Goal: Task Accomplishment & Management: Use online tool/utility

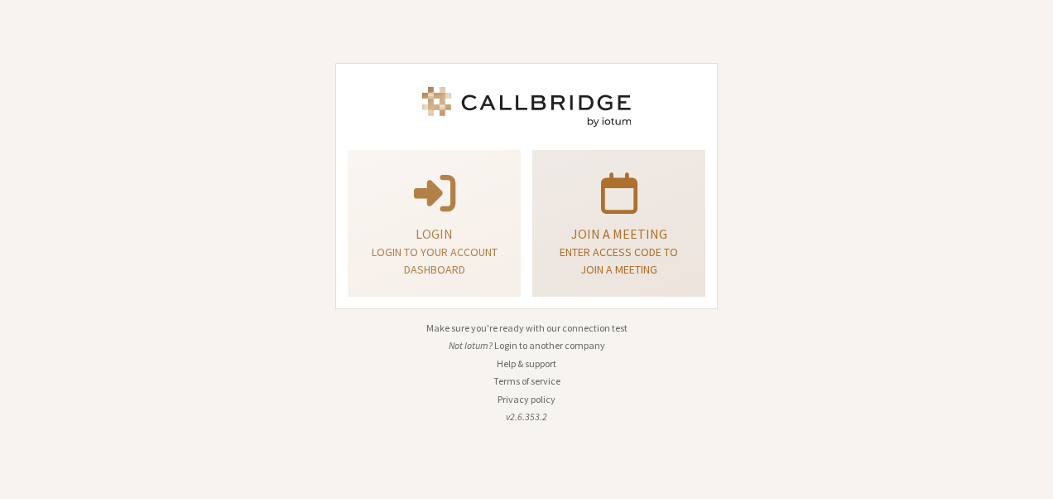
click at [566, 194] on p at bounding box center [619, 191] width 132 height 46
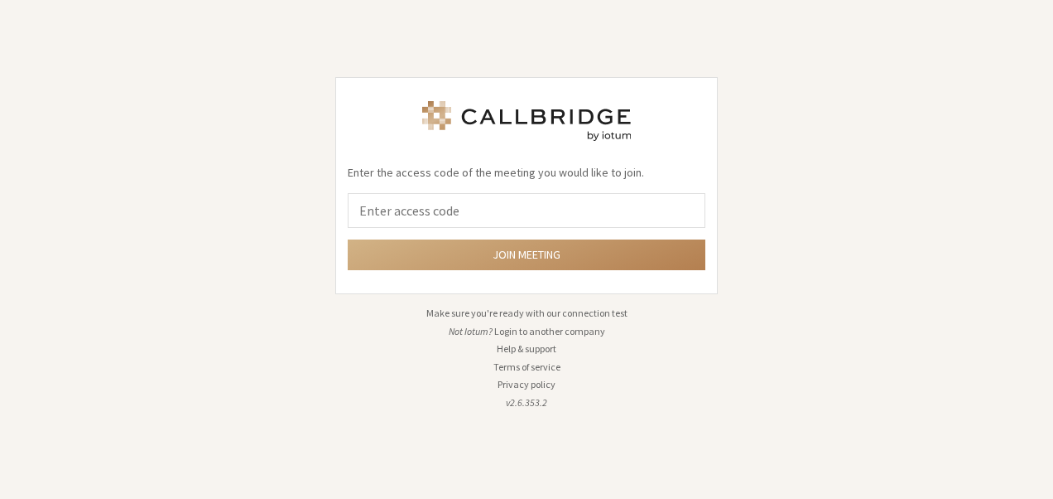
click at [566, 194] on input "tel" at bounding box center [527, 210] width 358 height 35
type input "9168685"
click at [348, 239] on button "Join meeting" at bounding box center [527, 254] width 358 height 31
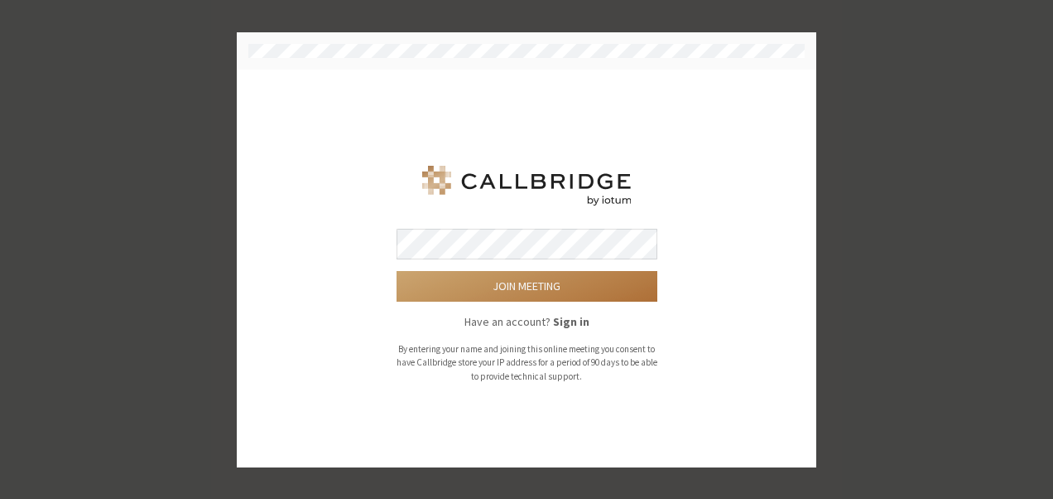
click at [512, 272] on button "Join meeting" at bounding box center [527, 286] width 261 height 31
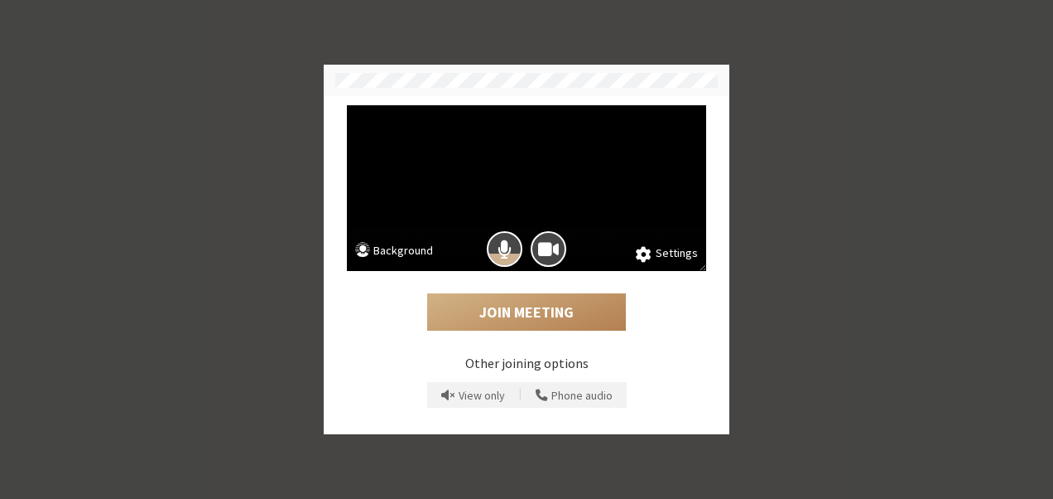
click at [282, 86] on div "Settings Background Join Meeting Other joining options View only | Phone audio" at bounding box center [526, 249] width 1053 height 499
click at [510, 239] on span "Mic is on" at bounding box center [505, 249] width 14 height 22
click at [547, 240] on span "Camera is on" at bounding box center [548, 249] width 21 height 22
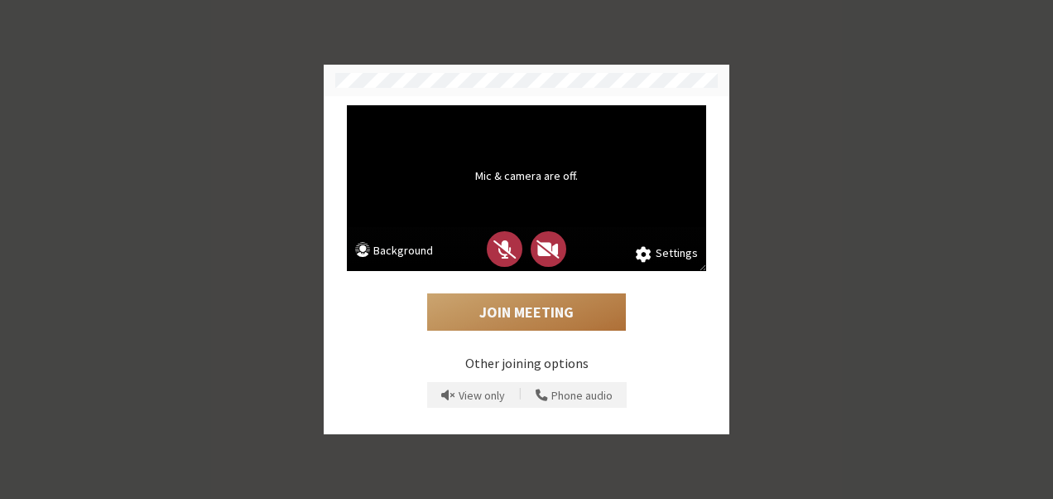
click at [522, 328] on button "Join Meeting" at bounding box center [526, 312] width 199 height 38
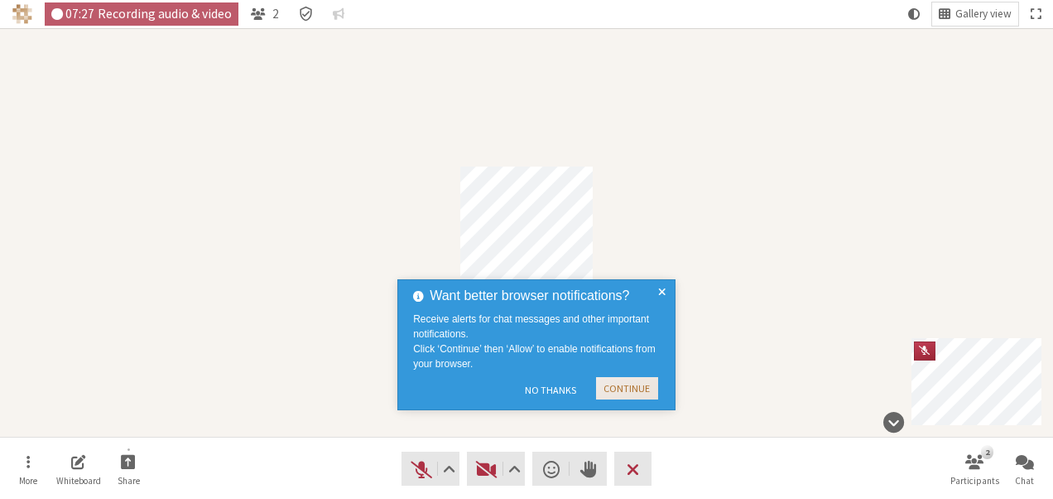
click at [617, 391] on button "Continue" at bounding box center [627, 388] width 62 height 22
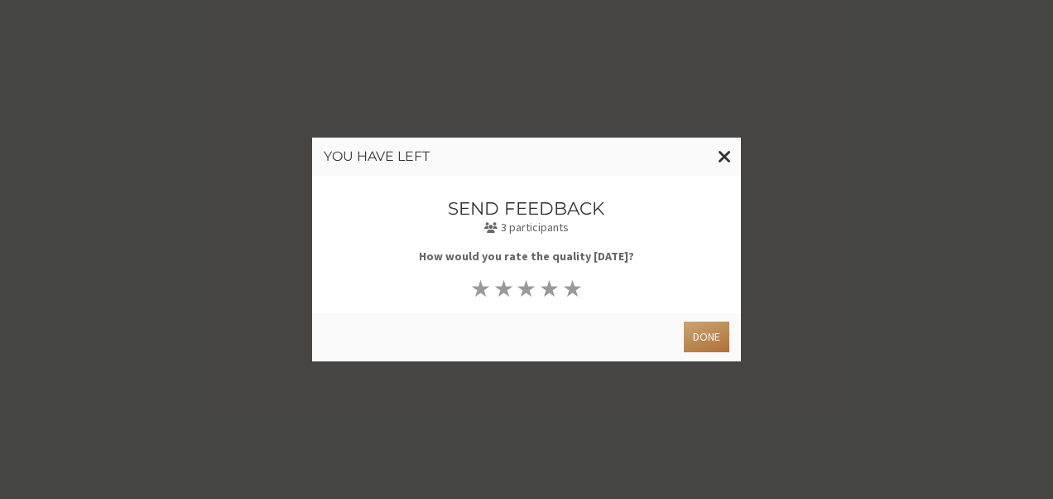
click at [709, 331] on button "Done" at bounding box center [707, 336] width 46 height 31
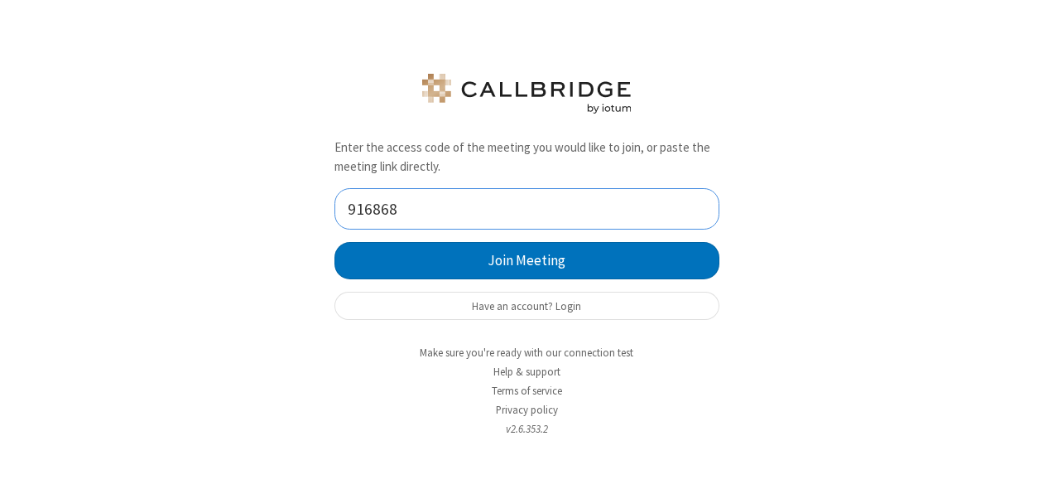
click at [335, 242] on button "Join Meeting" at bounding box center [527, 260] width 385 height 37
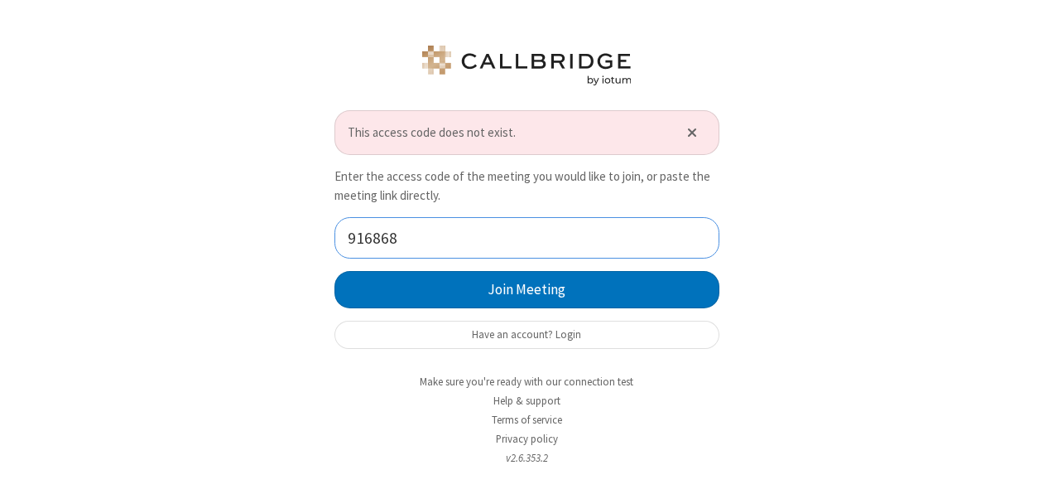
type input "9168685"
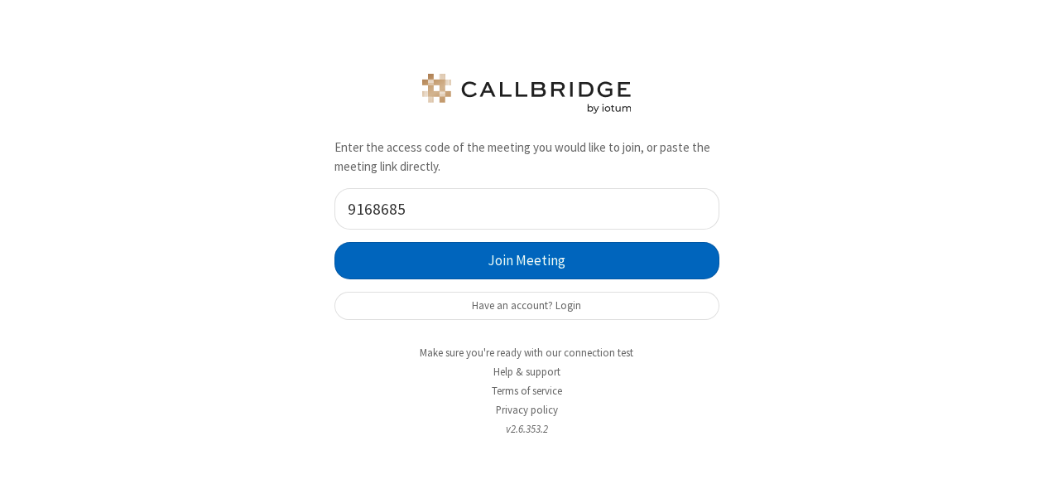
click at [419, 278] on button "Join Meeting" at bounding box center [527, 260] width 385 height 37
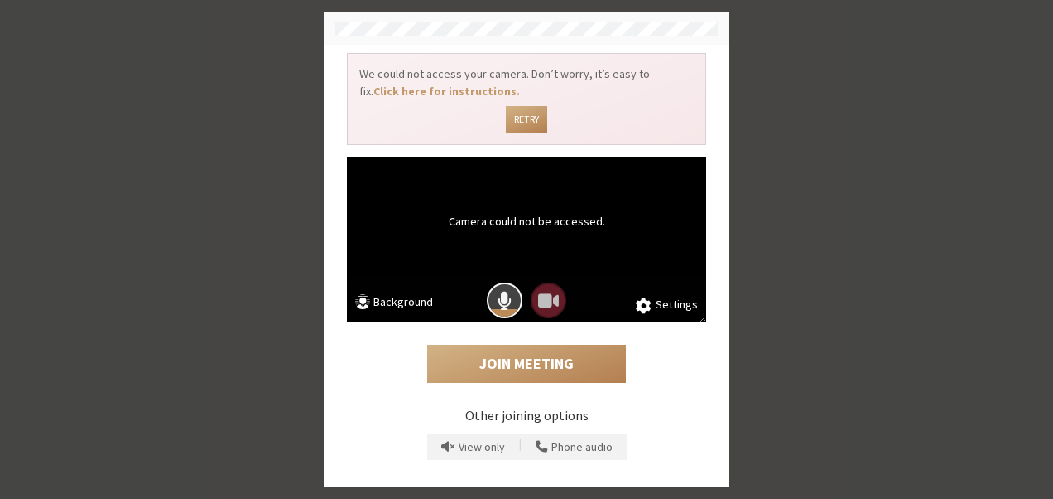
click at [508, 298] on span "Mic is on" at bounding box center [505, 300] width 14 height 22
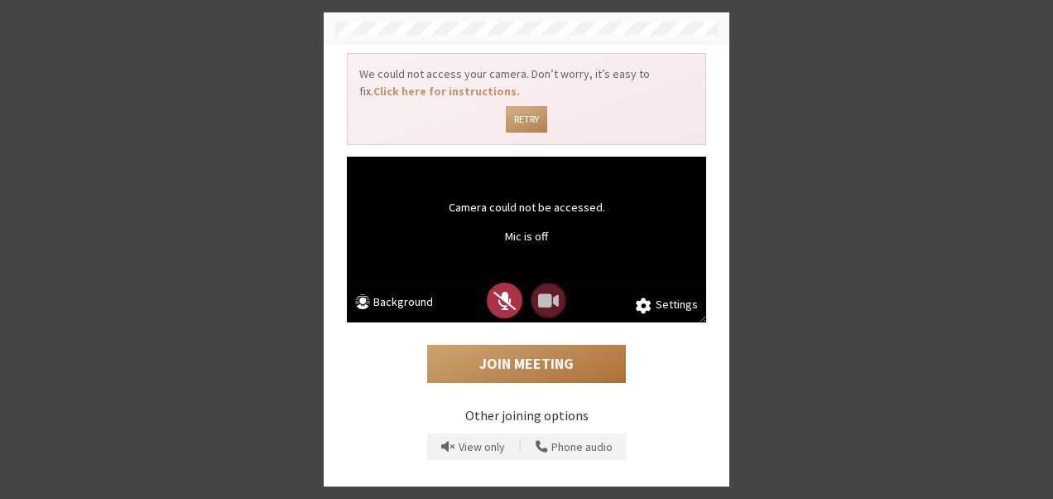
click at [529, 369] on button "Join Meeting" at bounding box center [526, 364] width 199 height 38
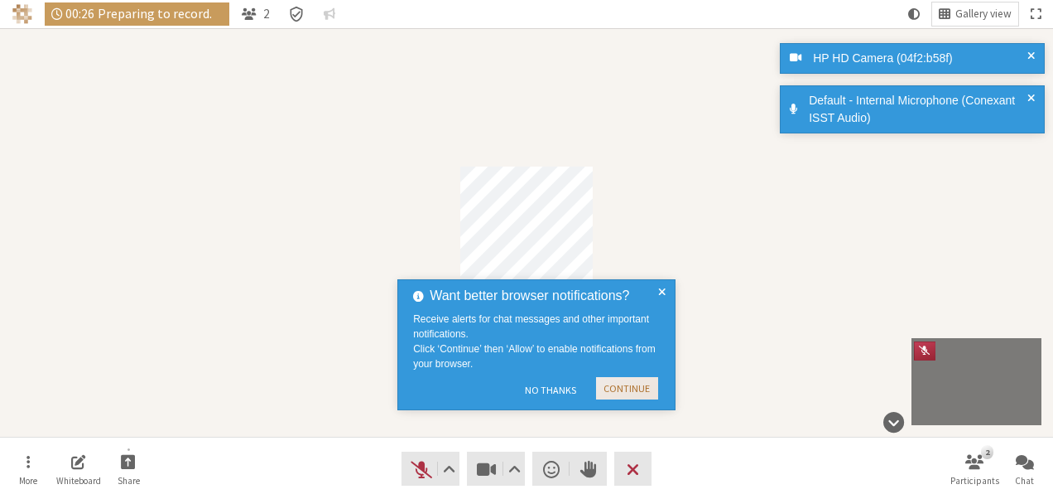
click at [621, 389] on button "Continue" at bounding box center [627, 388] width 62 height 22
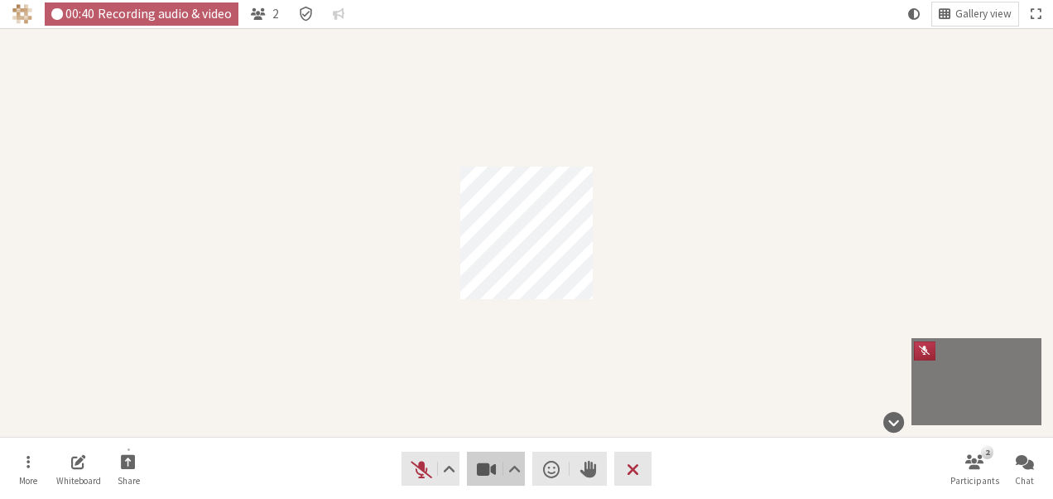
click at [477, 462] on span "Stop video (Alt+V)" at bounding box center [486, 468] width 23 height 23
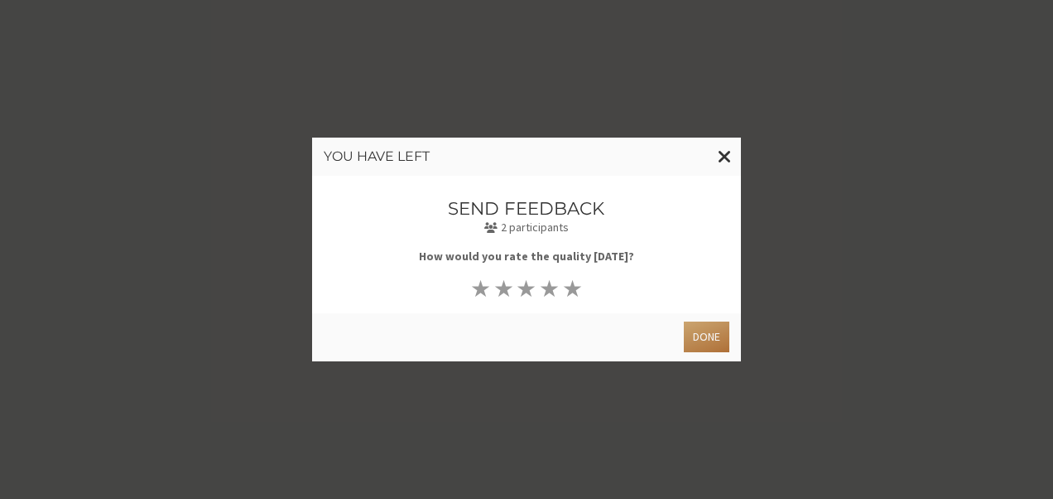
click at [706, 333] on button "Done" at bounding box center [707, 336] width 46 height 31
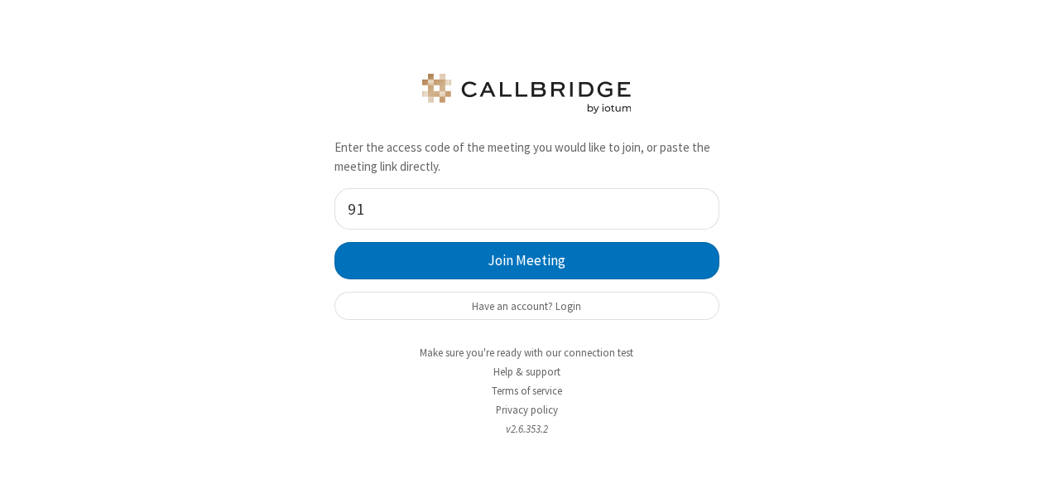
type input "9168685"
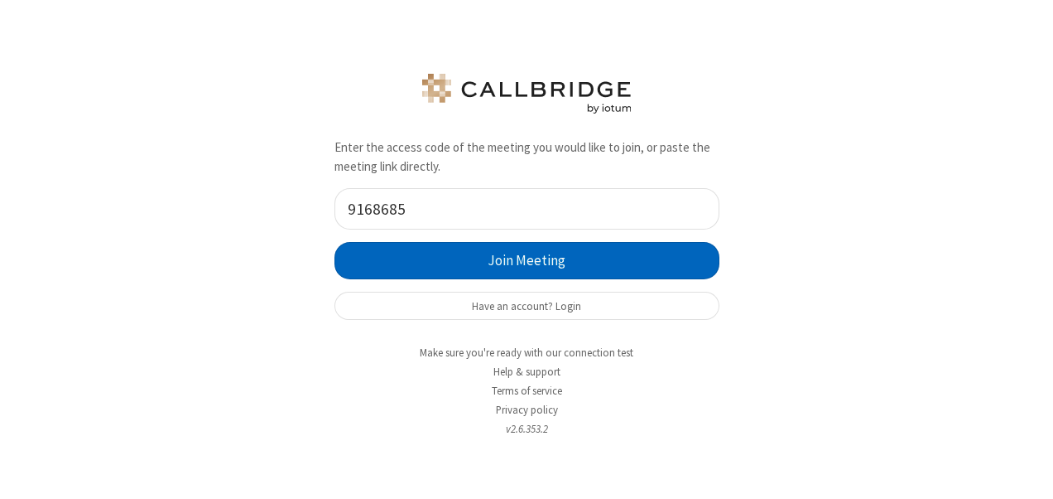
click at [480, 266] on button "Join Meeting" at bounding box center [527, 260] width 385 height 37
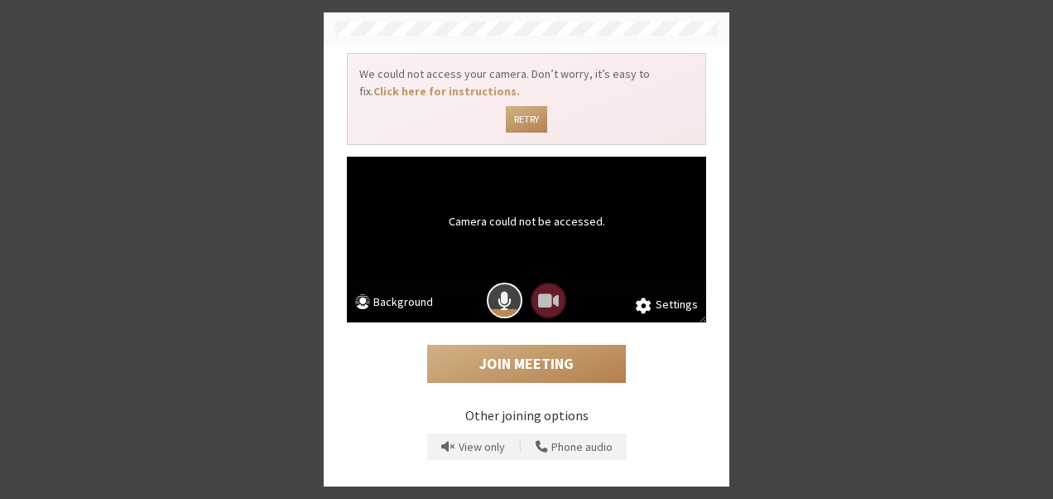
click at [499, 287] on button "Mic is on" at bounding box center [505, 300] width 36 height 36
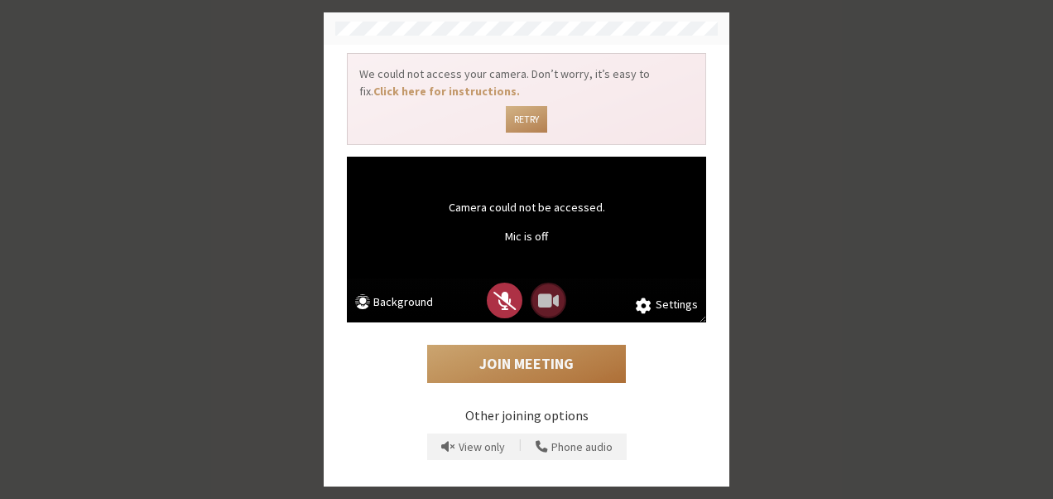
click at [522, 345] on button "Join Meeting" at bounding box center [526, 364] width 199 height 38
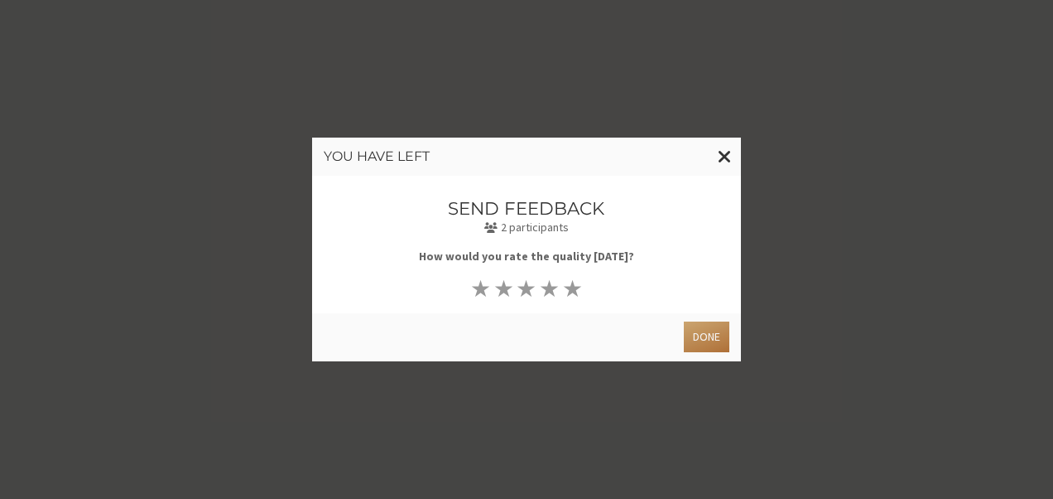
click at [707, 335] on button "Done" at bounding box center [707, 336] width 46 height 31
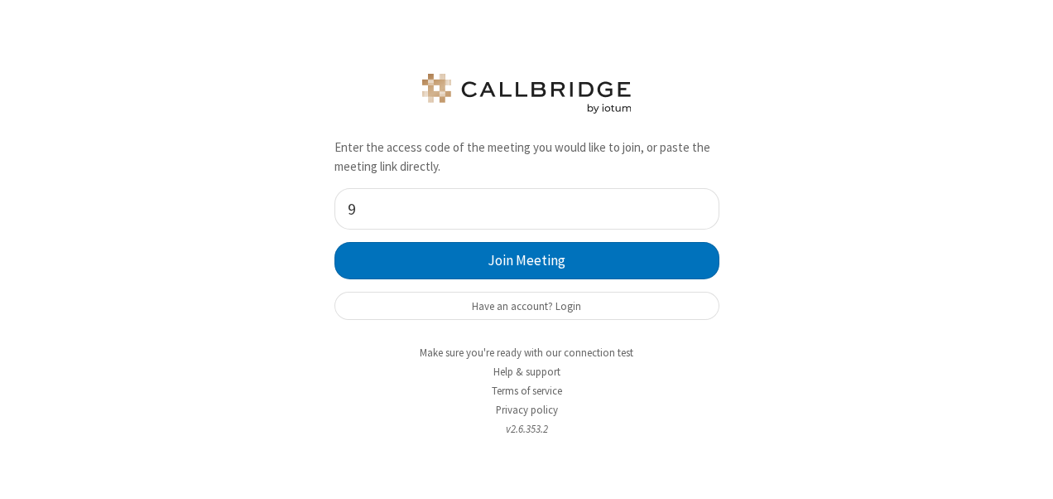
type input "9168685"
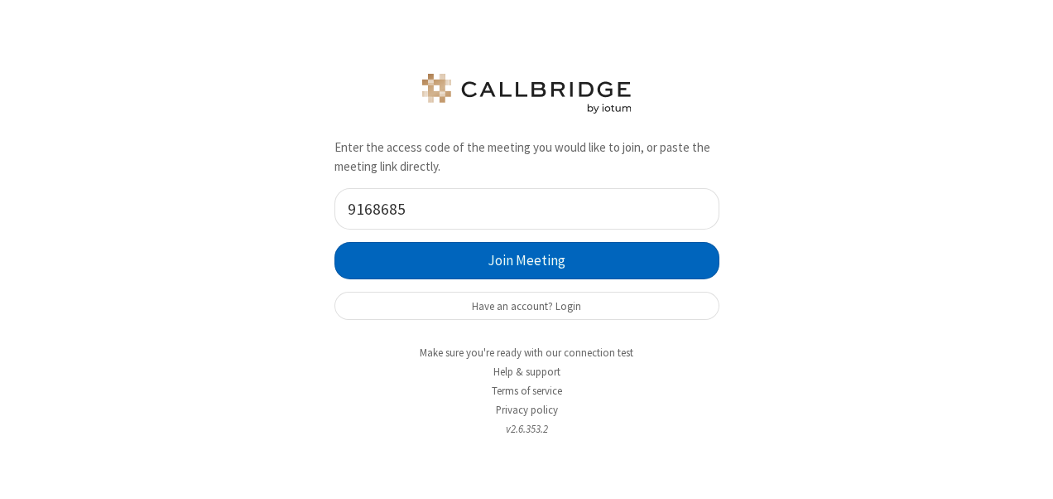
click at [502, 268] on button "Join Meeting" at bounding box center [527, 260] width 385 height 37
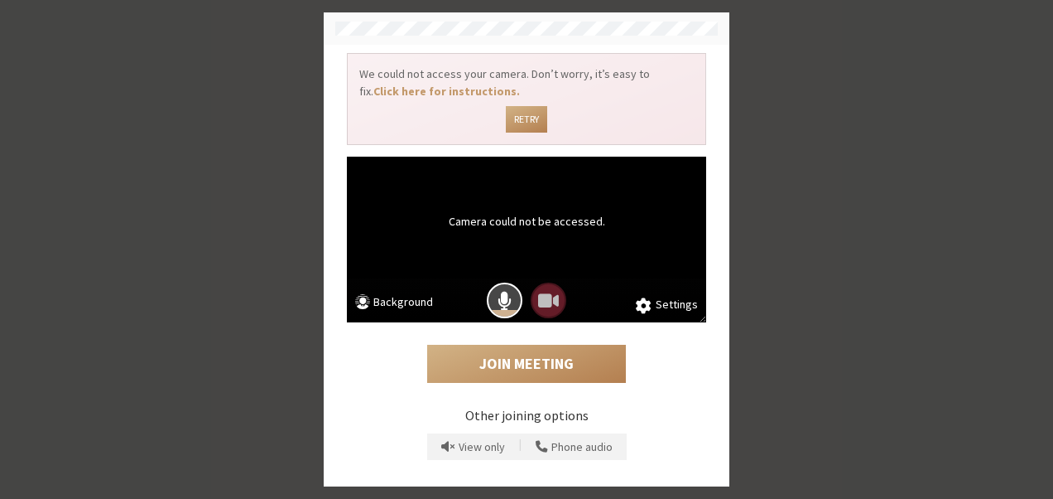
click at [502, 268] on div "Camera could not be accessed. Settings Background" at bounding box center [526, 240] width 359 height 166
click at [502, 306] on span "Mic is on" at bounding box center [505, 300] width 14 height 22
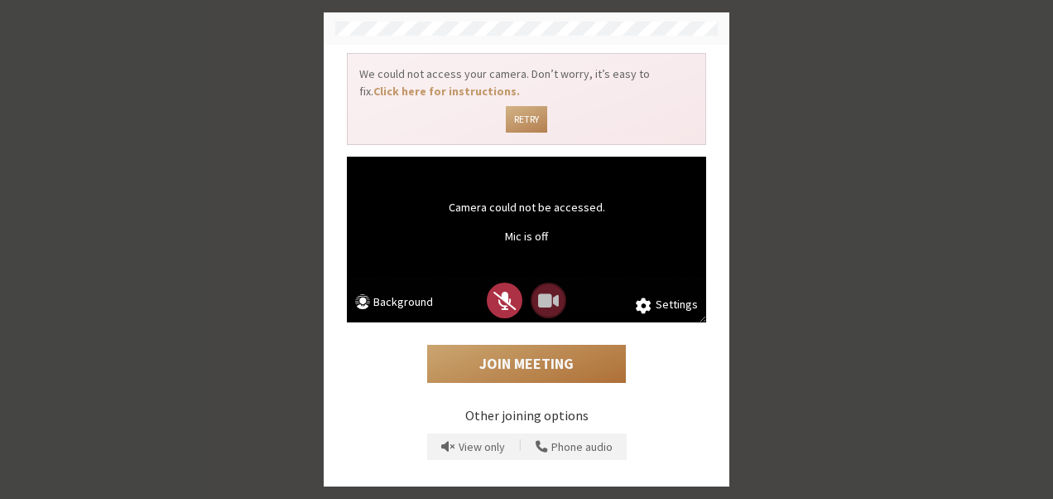
click at [523, 354] on button "Join Meeting" at bounding box center [526, 364] width 199 height 38
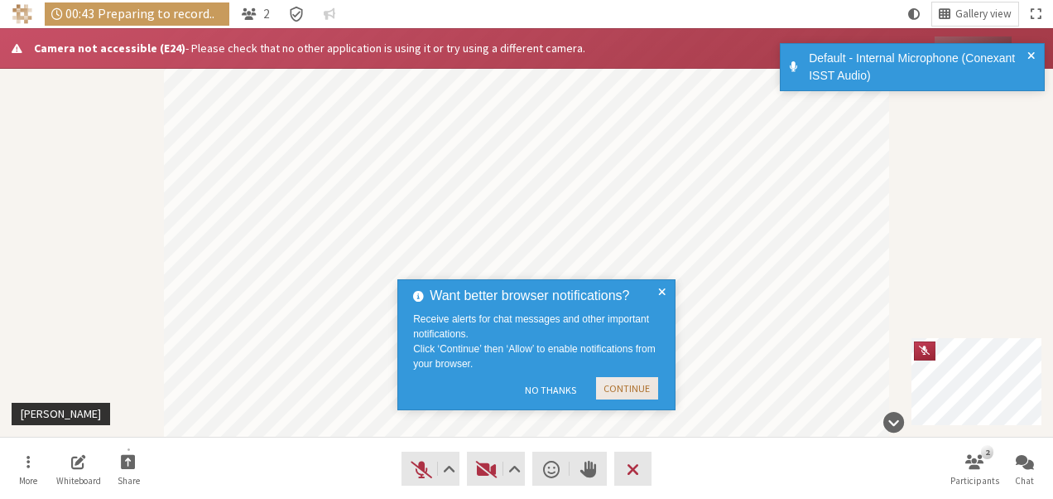
click at [628, 383] on button "Continue" at bounding box center [627, 388] width 62 height 22
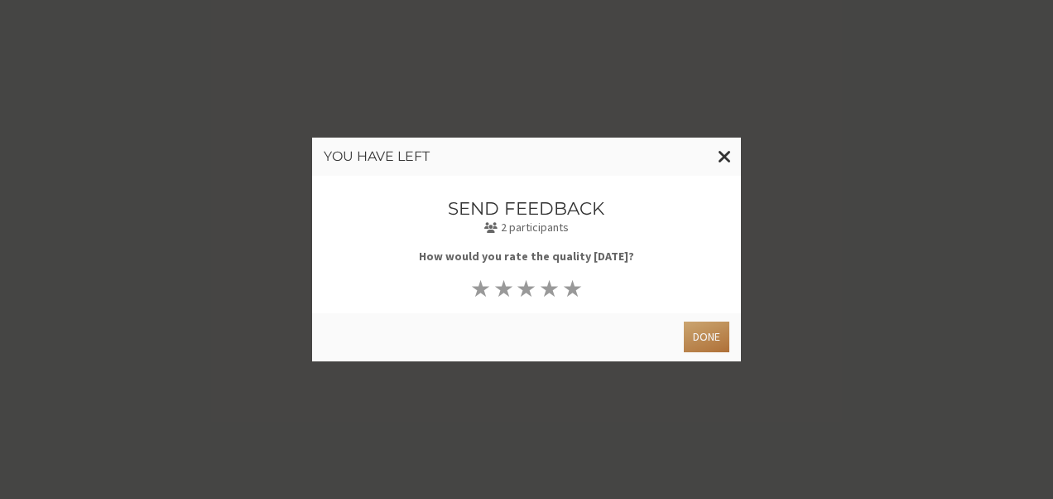
click at [711, 333] on button "Done" at bounding box center [707, 336] width 46 height 31
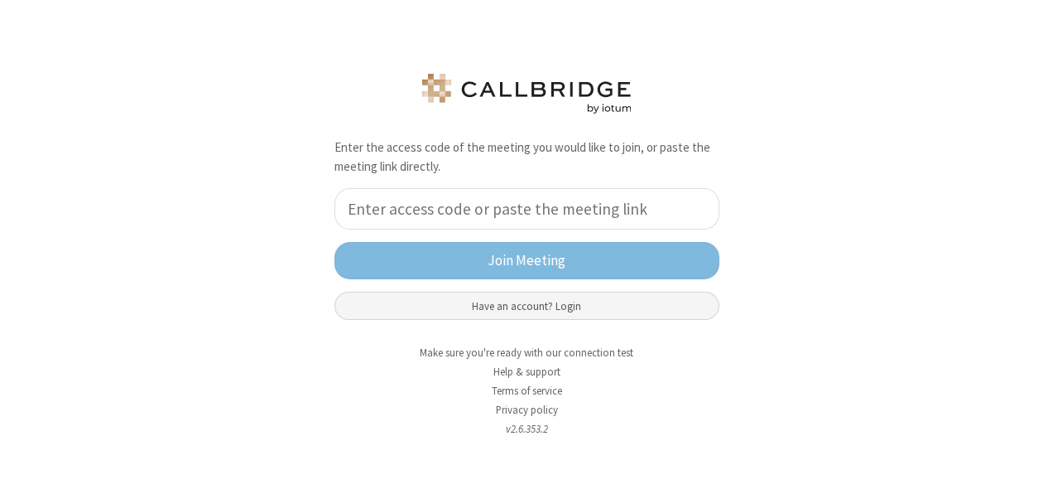
click at [492, 300] on button "Have an account? Login" at bounding box center [527, 306] width 385 height 28
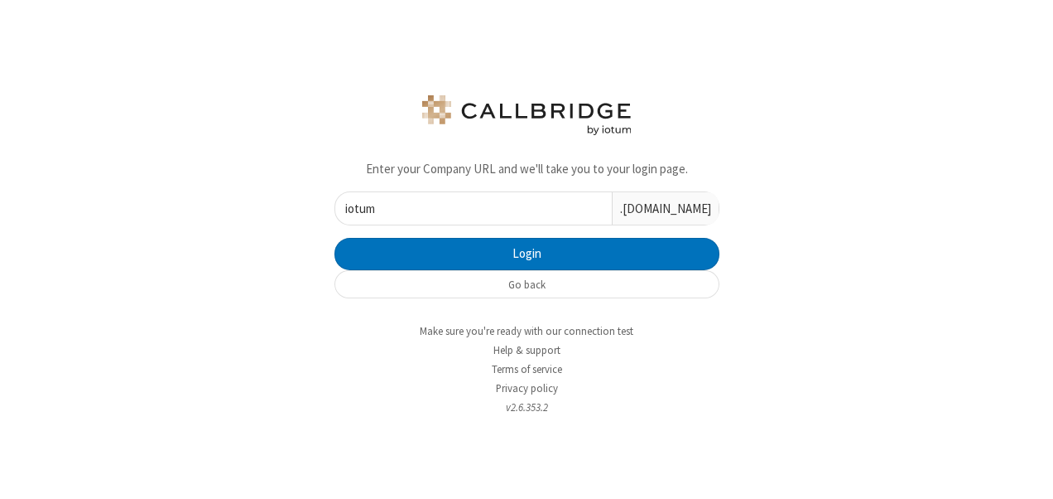
type input "iotum"
click at [335, 238] on button "Login" at bounding box center [527, 254] width 385 height 33
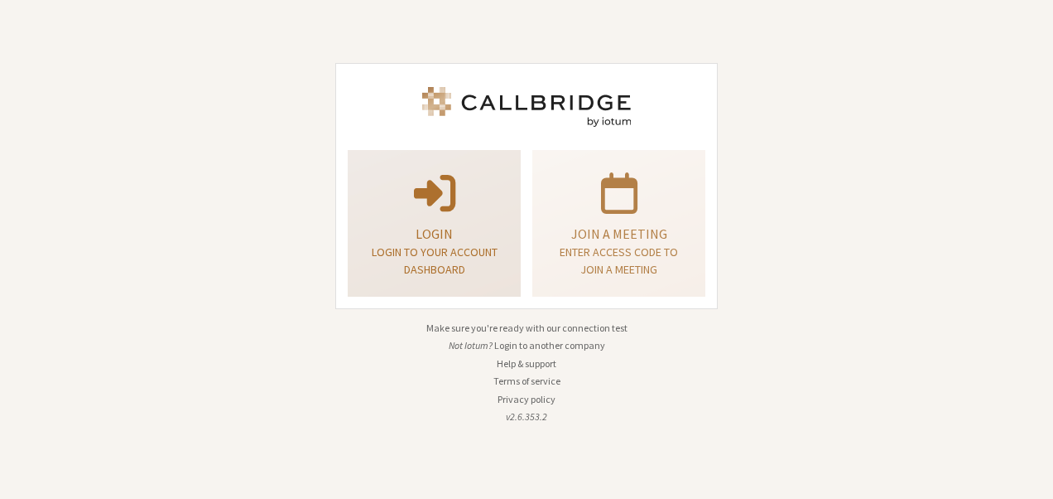
click at [452, 262] on p "Login to your account dashboard" at bounding box center [435, 260] width 132 height 35
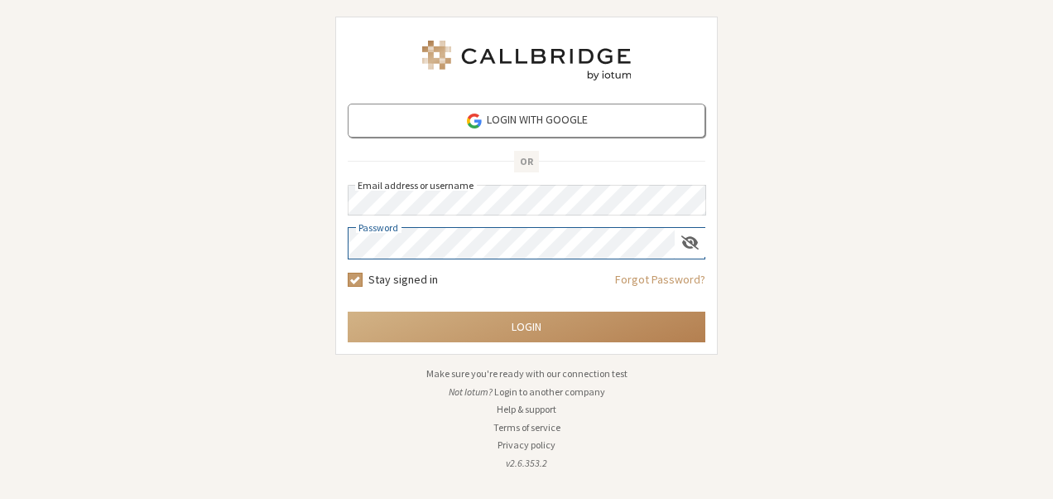
click at [348, 311] on button "Login" at bounding box center [527, 326] width 358 height 31
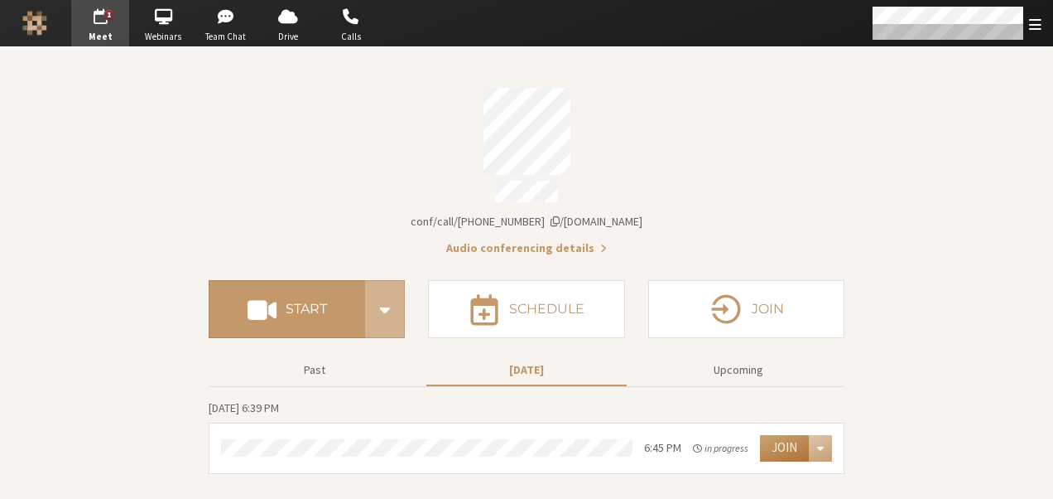
click at [778, 451] on button "Join" at bounding box center [784, 448] width 49 height 27
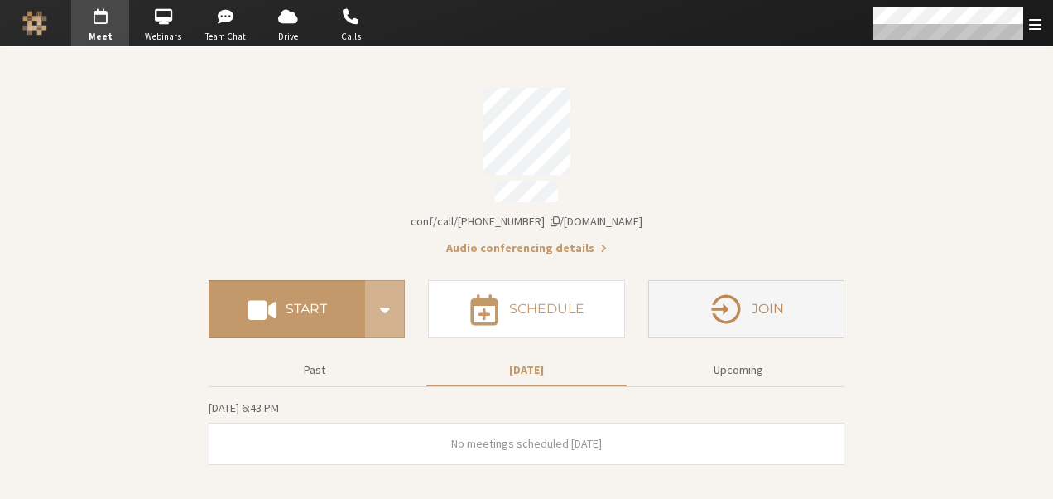
click at [677, 288] on button "Join" at bounding box center [746, 309] width 196 height 58
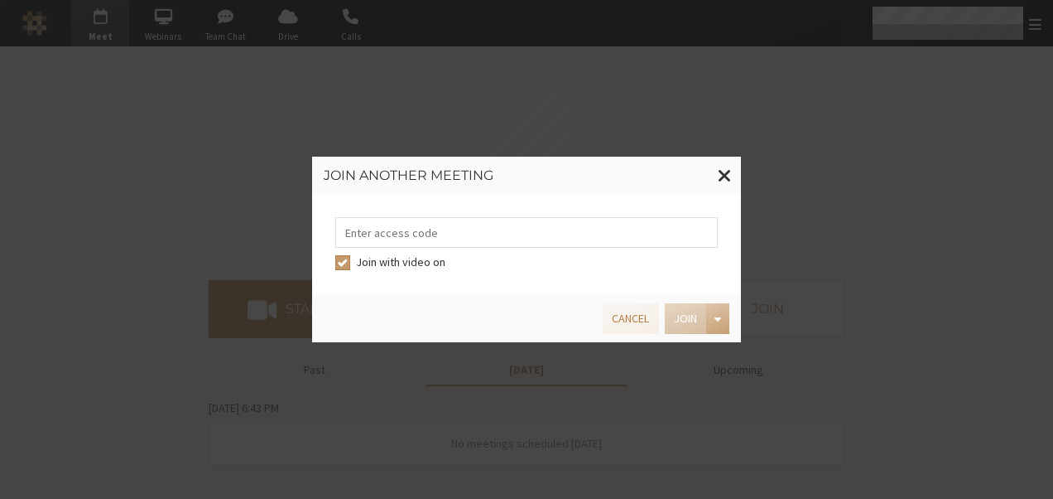
click at [677, 288] on div "Join with video on" at bounding box center [526, 244] width 429 height 100
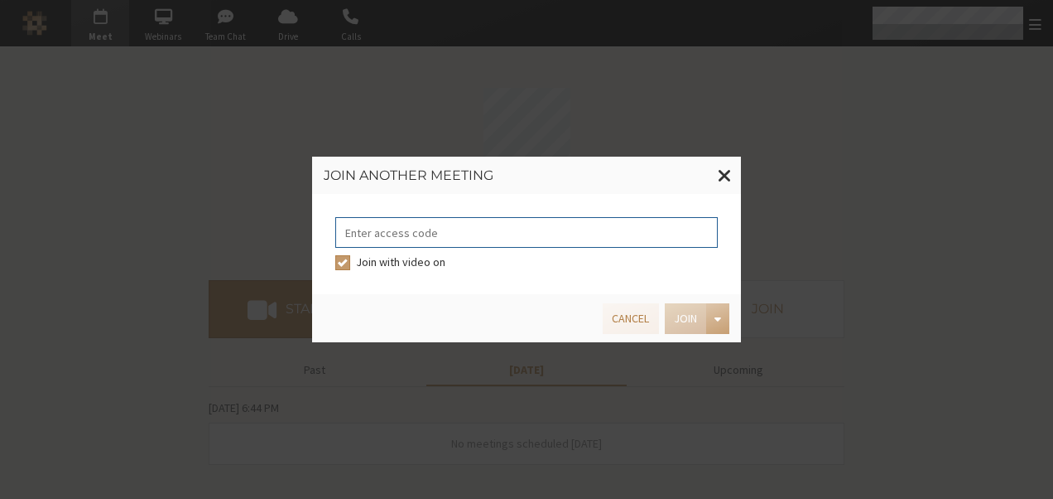
click at [626, 239] on input "tel" at bounding box center [526, 232] width 383 height 31
type input "9168685"
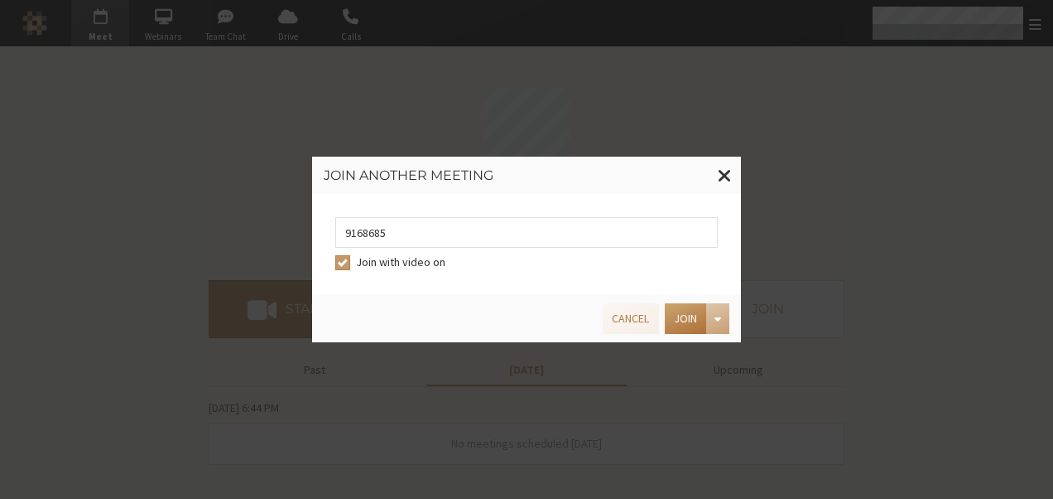
click at [682, 305] on button "Join" at bounding box center [685, 318] width 41 height 31
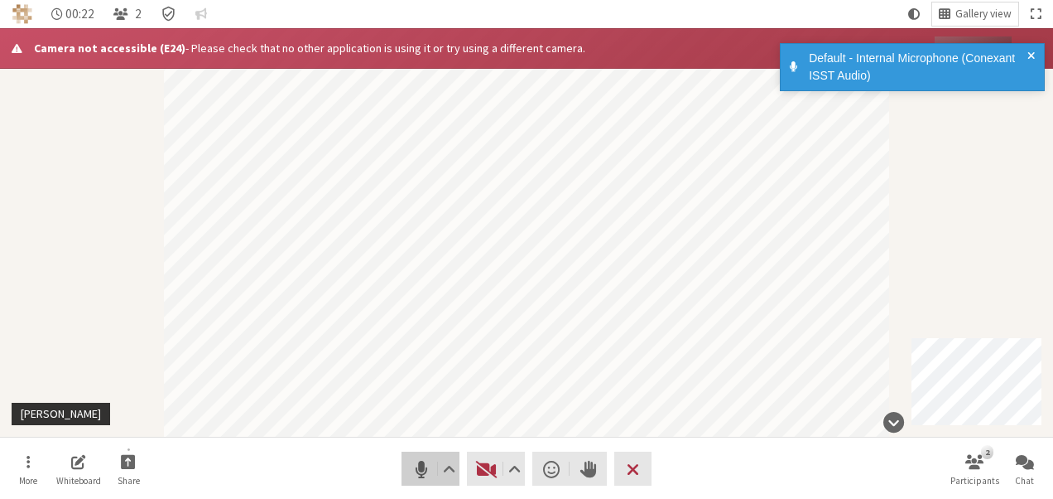
click at [403, 455] on button "Audio" at bounding box center [431, 468] width 58 height 34
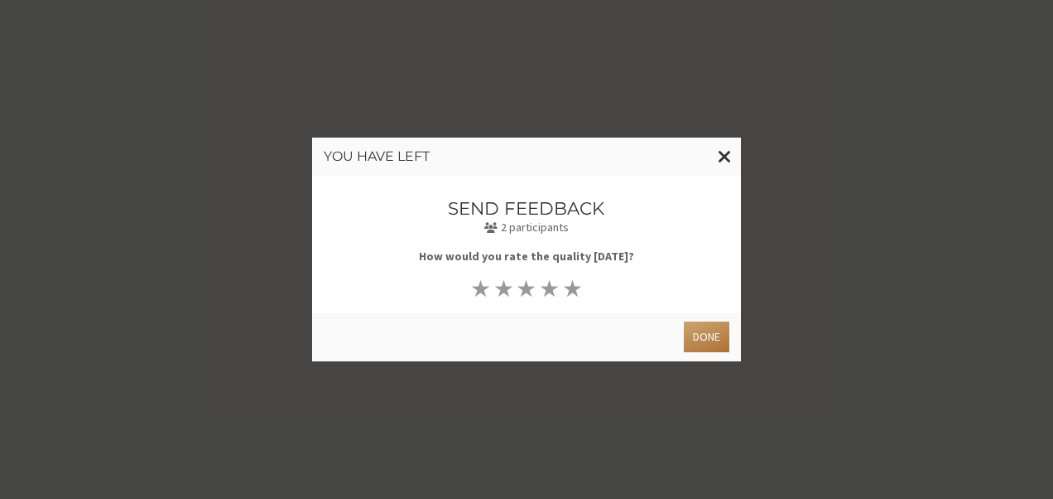
click at [698, 335] on button "Done" at bounding box center [707, 336] width 46 height 31
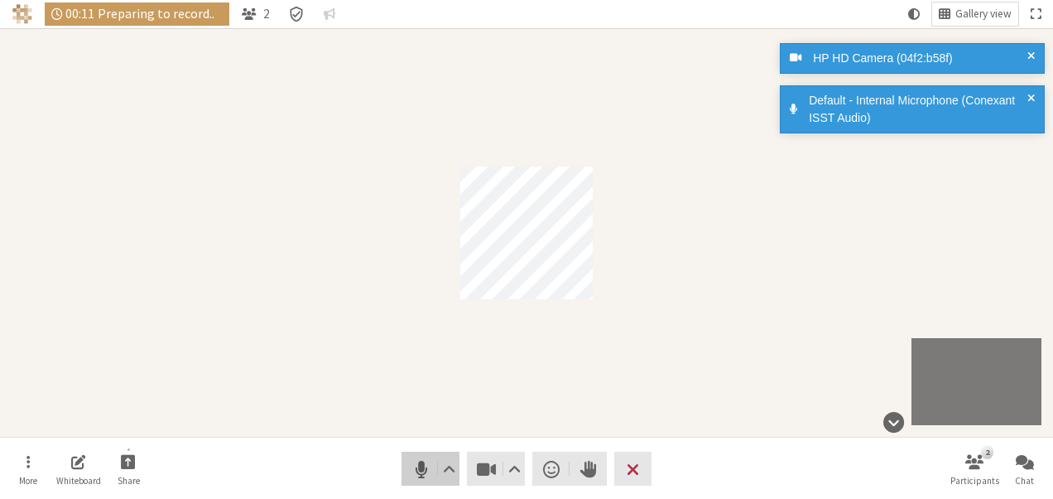
click at [410, 473] on span "Mute (Alt+A)" at bounding box center [421, 468] width 23 height 23
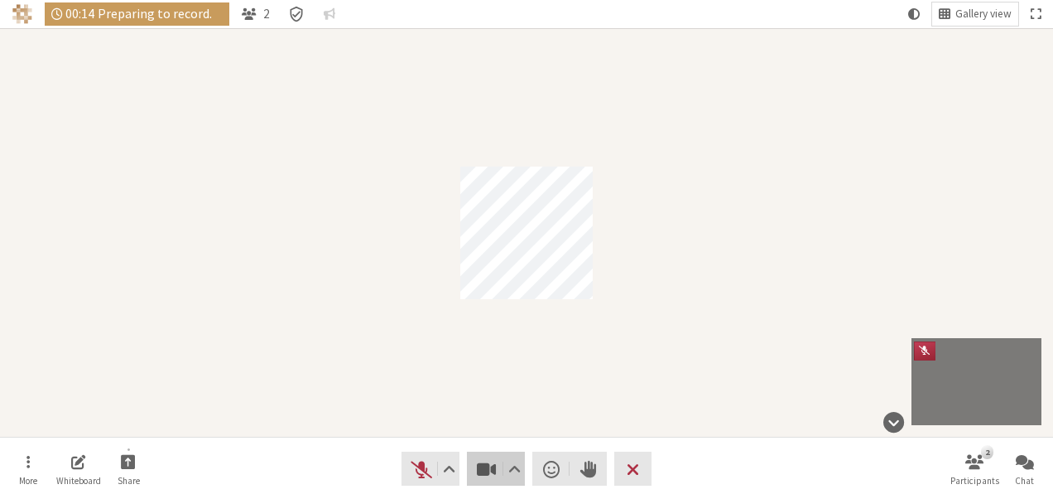
click at [497, 477] on span "Stop video (Alt+V)" at bounding box center [486, 468] width 23 height 23
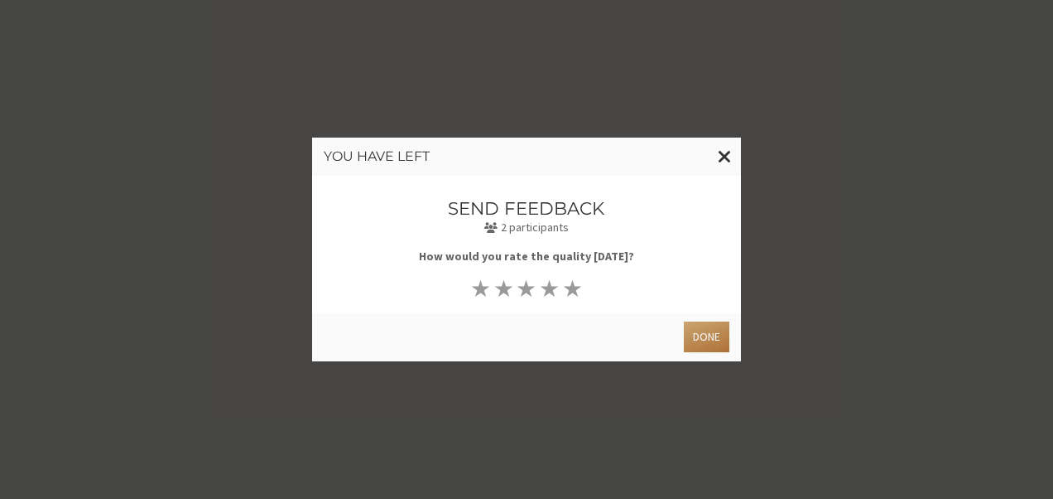
click at [699, 323] on button "Done" at bounding box center [707, 336] width 46 height 31
